Goal: Navigation & Orientation: Go to known website

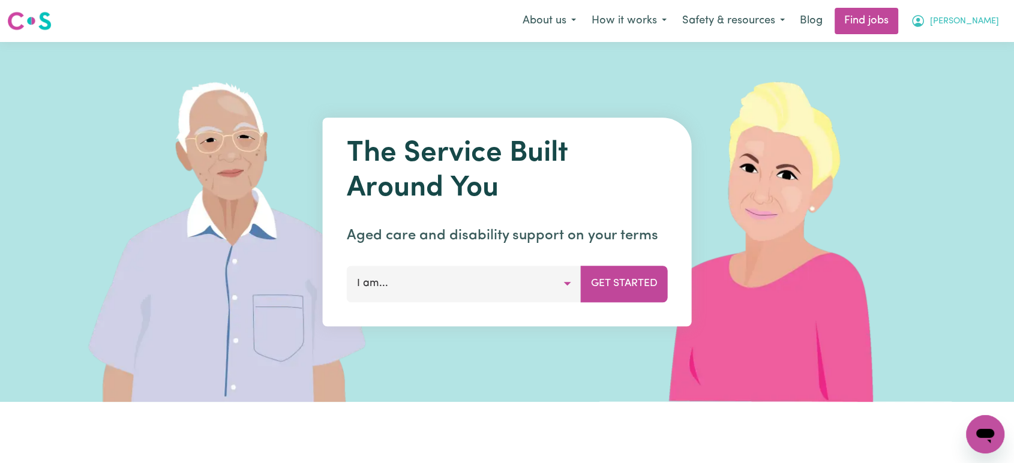
click at [924, 26] on icon "My Account" at bounding box center [918, 21] width 12 height 12
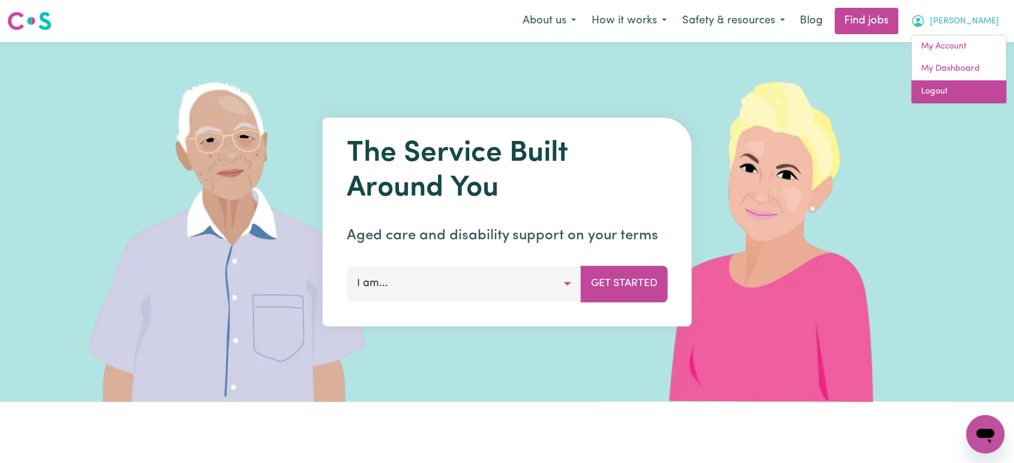
click at [960, 98] on link "Logout" at bounding box center [958, 91] width 95 height 23
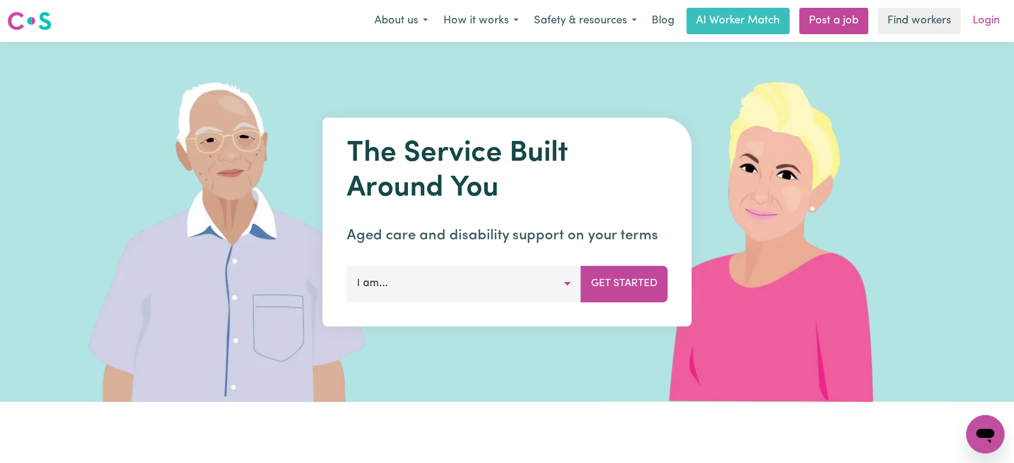
click at [990, 8] on link "Login" at bounding box center [985, 21] width 41 height 26
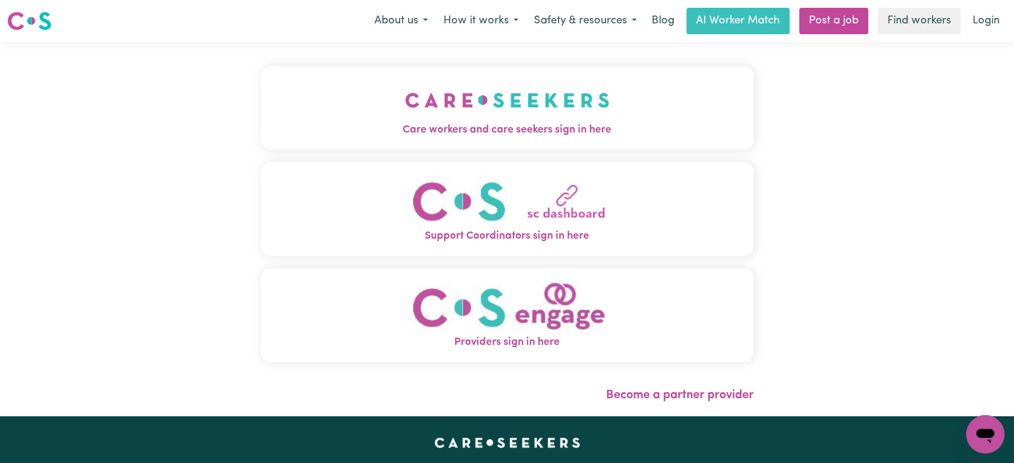
click at [459, 88] on button "Care workers and care seekers sign in here" at bounding box center [507, 108] width 492 height 84
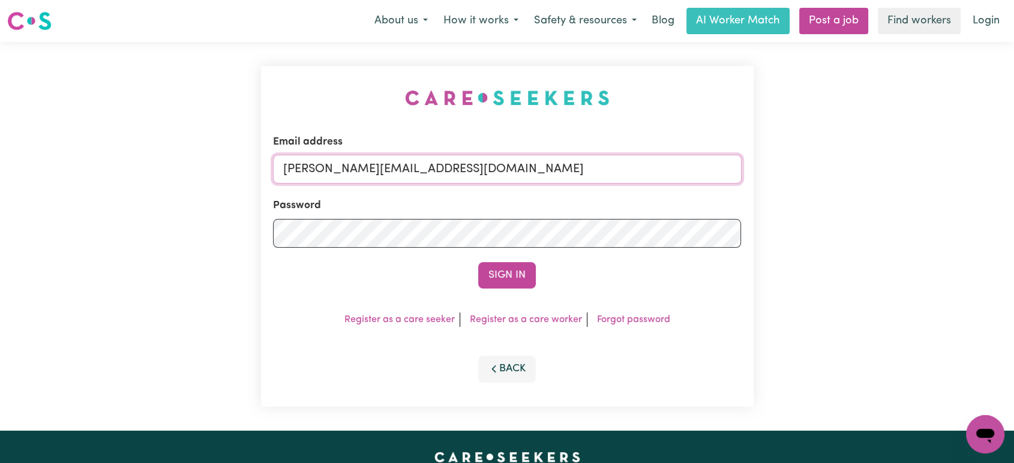
click at [483, 161] on input "[PERSON_NAME][EMAIL_ADDRESS][DOMAIN_NAME]" at bounding box center [507, 169] width 468 height 29
drag, startPoint x: 521, startPoint y: 178, endPoint x: 342, endPoint y: 176, distance: 178.7
click at [342, 176] on input "[EMAIL_ADDRESS][DOMAIN_NAME]" at bounding box center [507, 169] width 468 height 29
type input "[EMAIL_ADDRESS][DOMAIN_NAME]"
click at [499, 290] on div "Email address [EMAIL_ADDRESS][DOMAIN_NAME] Password Sign In Register as a care …" at bounding box center [507, 236] width 492 height 341
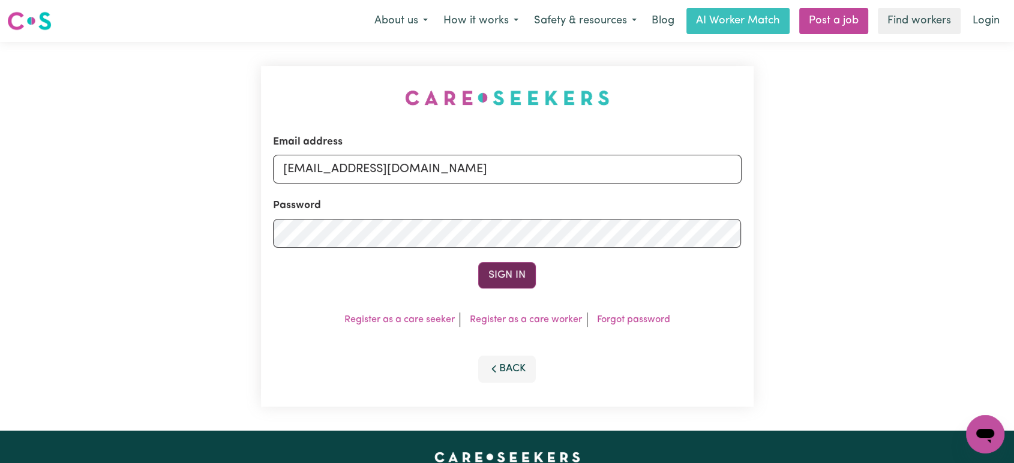
click at [507, 278] on button "Sign In" at bounding box center [507, 275] width 58 height 26
